Goal: Task Accomplishment & Management: Complete application form

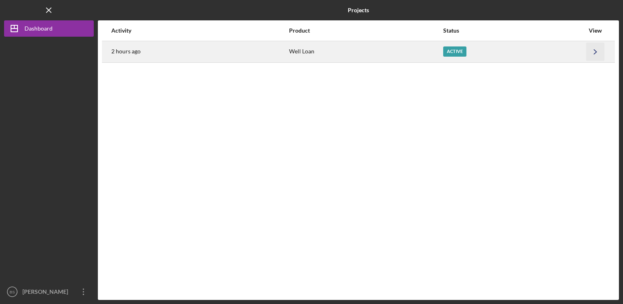
click at [593, 51] on icon "Icon/Navigate" at bounding box center [596, 51] width 18 height 18
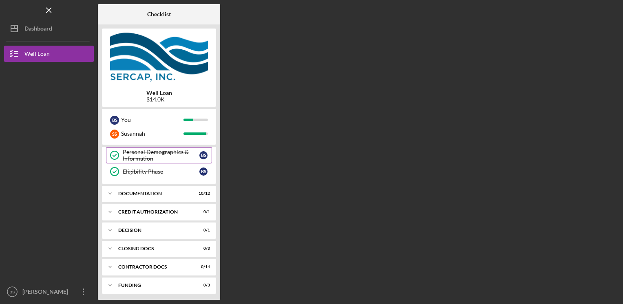
scroll to position [115, 0]
click at [164, 193] on div "Documentation" at bounding box center [162, 193] width 88 height 5
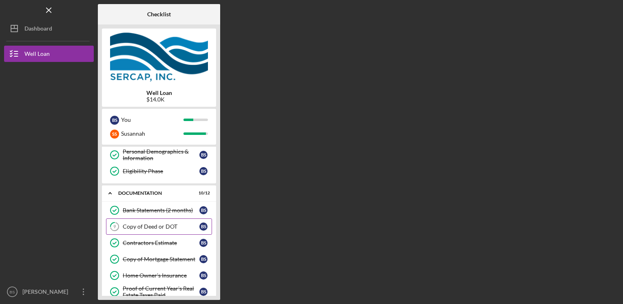
click at [147, 227] on div "Copy of Deed or DOT" at bounding box center [161, 227] width 77 height 7
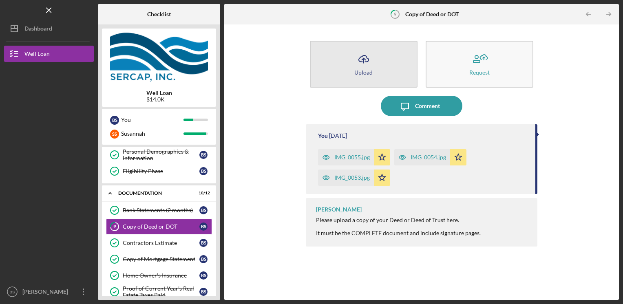
click at [351, 60] on button "Icon/Upload Upload" at bounding box center [364, 64] width 108 height 47
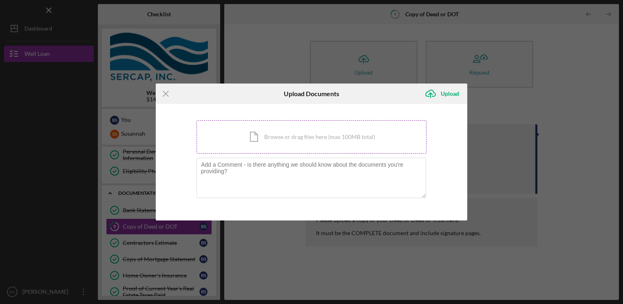
click at [291, 140] on div "Icon/Document Browse or drag files here (max 100MB total) Tap to choose files o…" at bounding box center [312, 136] width 230 height 33
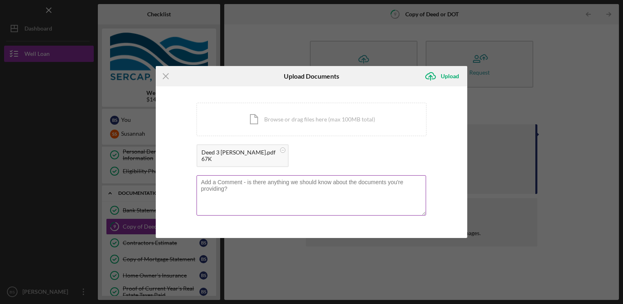
click at [232, 196] on textarea at bounding box center [312, 195] width 230 height 40
click at [327, 187] on textarea "I got this copy from the Saratoga County Clerk office. I believe it is the same…" at bounding box center [312, 195] width 230 height 40
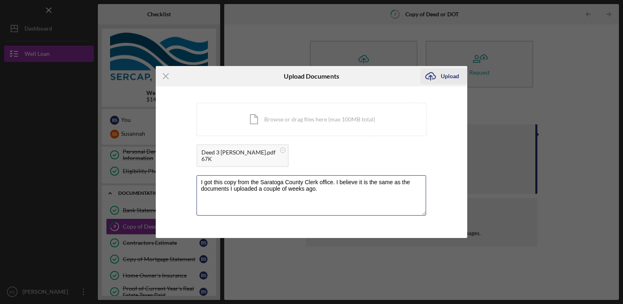
type textarea "I got this copy from the Saratoga County Clerk office. I believe it is the same…"
click at [443, 73] on div "Upload" at bounding box center [450, 76] width 18 height 16
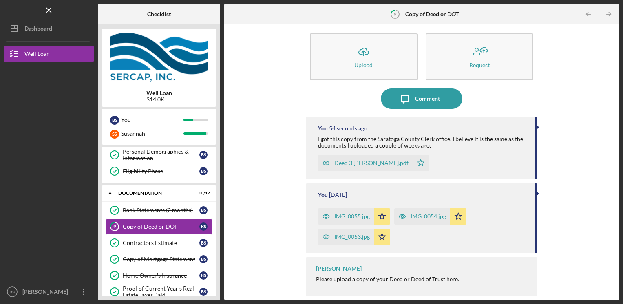
scroll to position [9, 0]
